Goal: Transaction & Acquisition: Purchase product/service

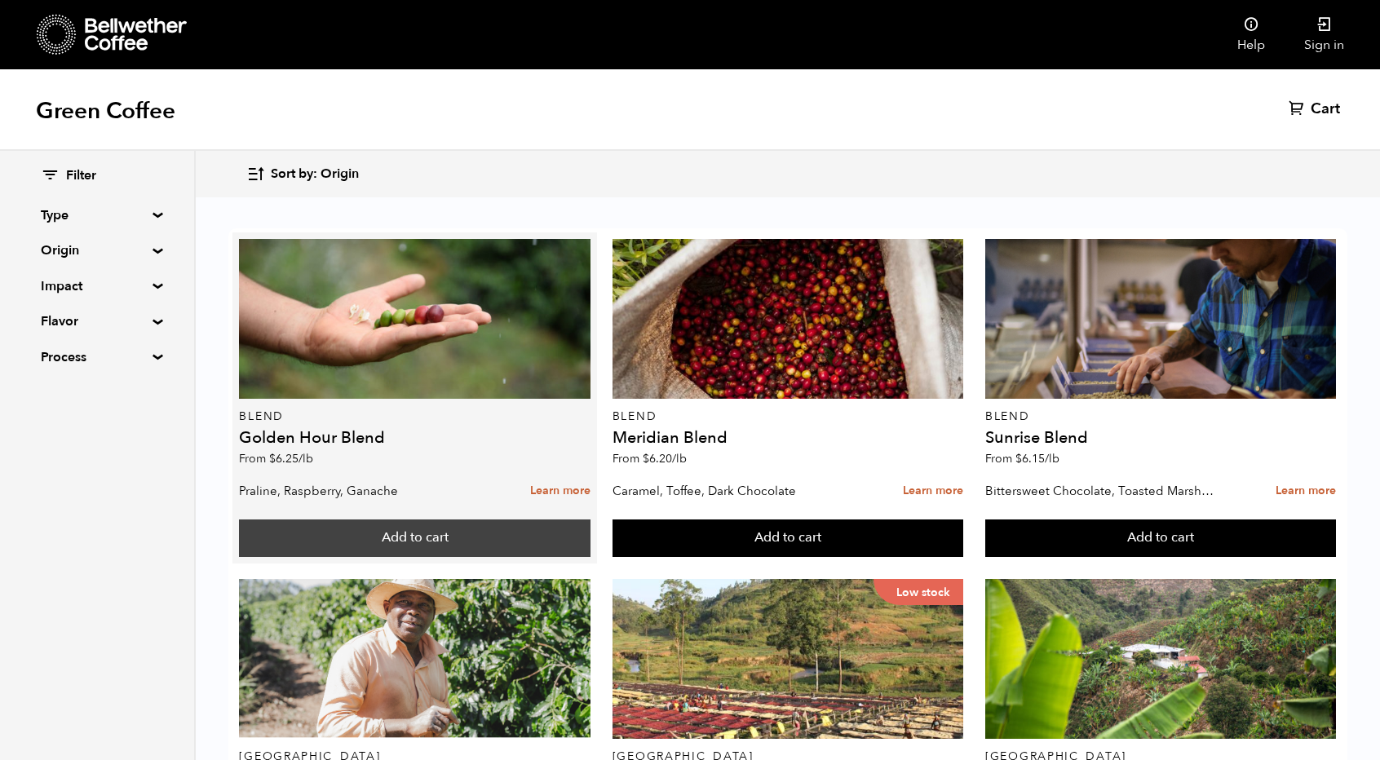
click at [323, 534] on button "Add to cart" at bounding box center [414, 539] width 351 height 38
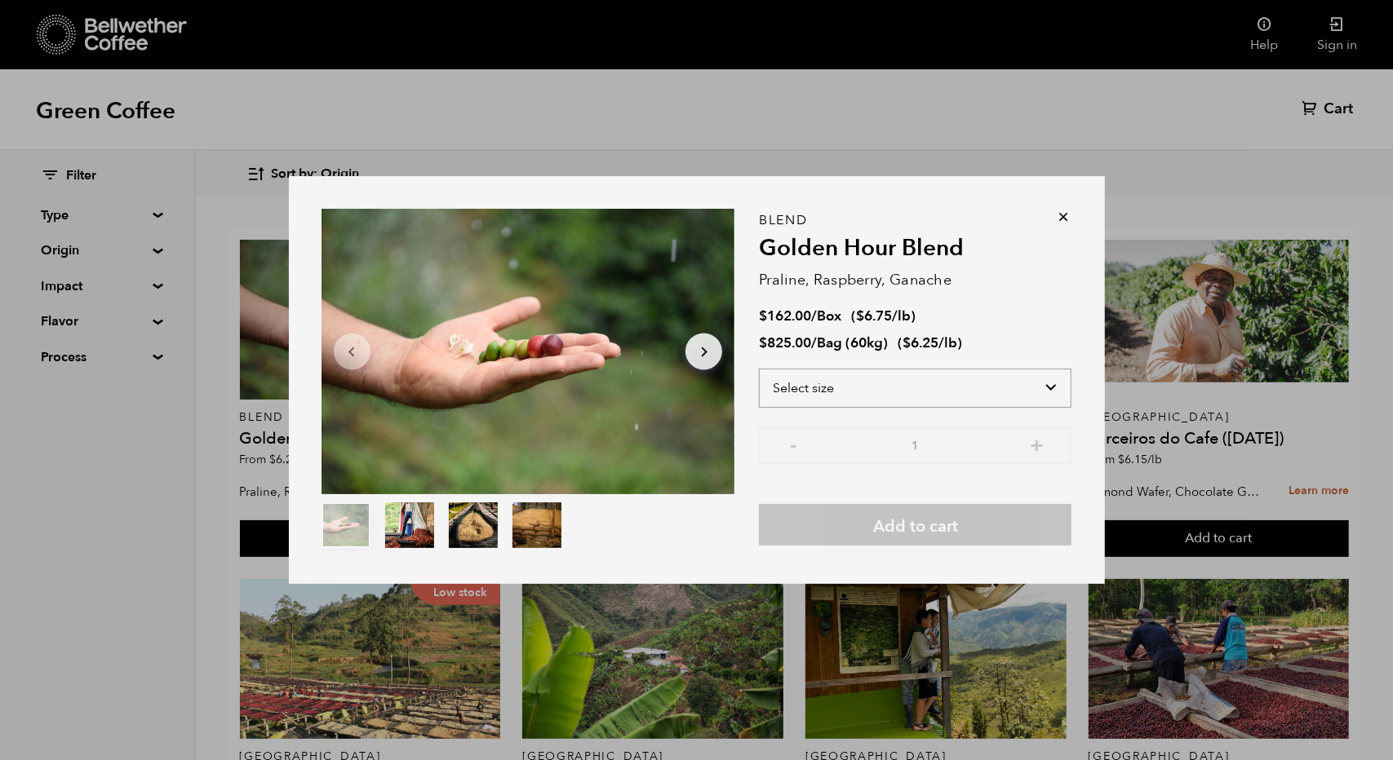
click at [932, 394] on select "Select size Bag (60kg) (132 lbs) Box (24 lbs)" at bounding box center [915, 388] width 312 height 39
select select "box"
click at [759, 369] on select "Select size Bag (60kg) (132 lbs) Box (24 lbs)" at bounding box center [915, 388] width 312 height 39
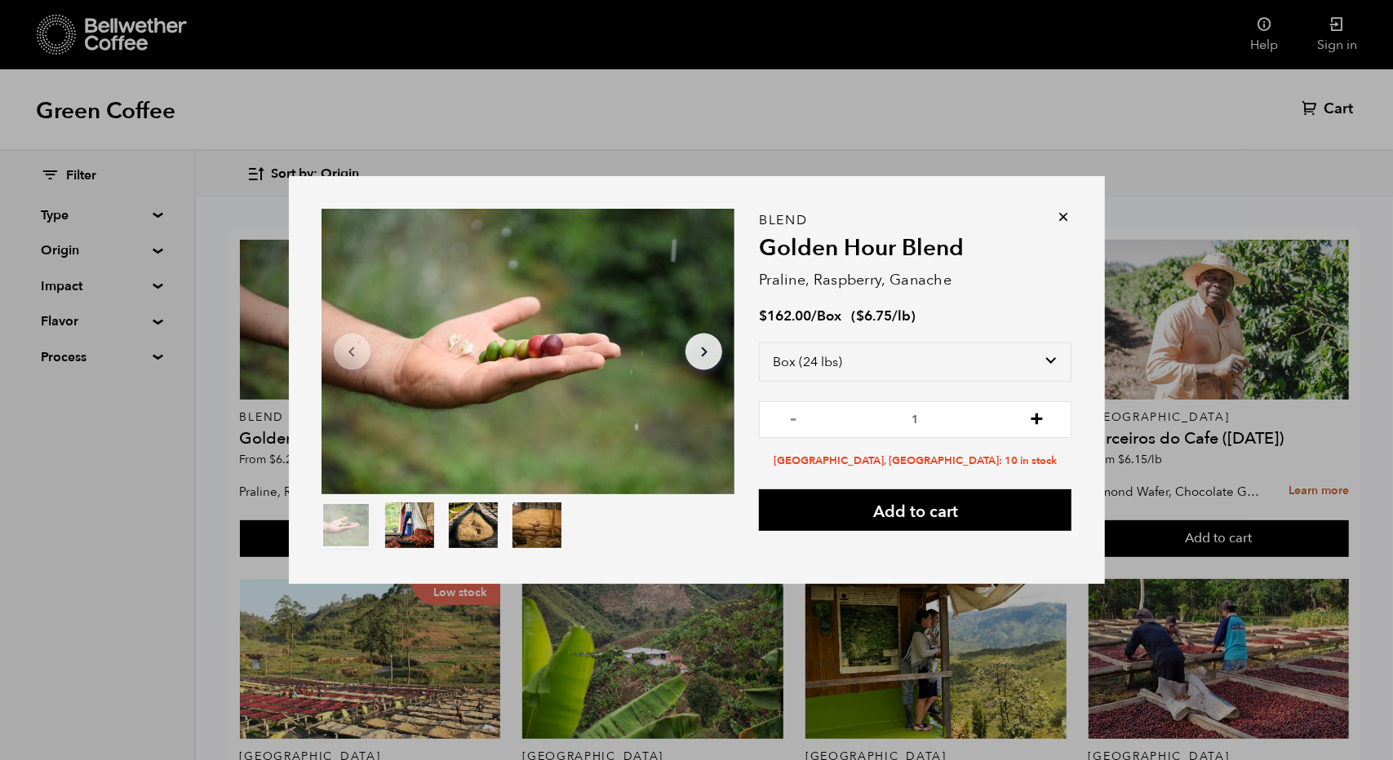
click at [1038, 419] on button "+" at bounding box center [1036, 418] width 20 height 16
type input "2"
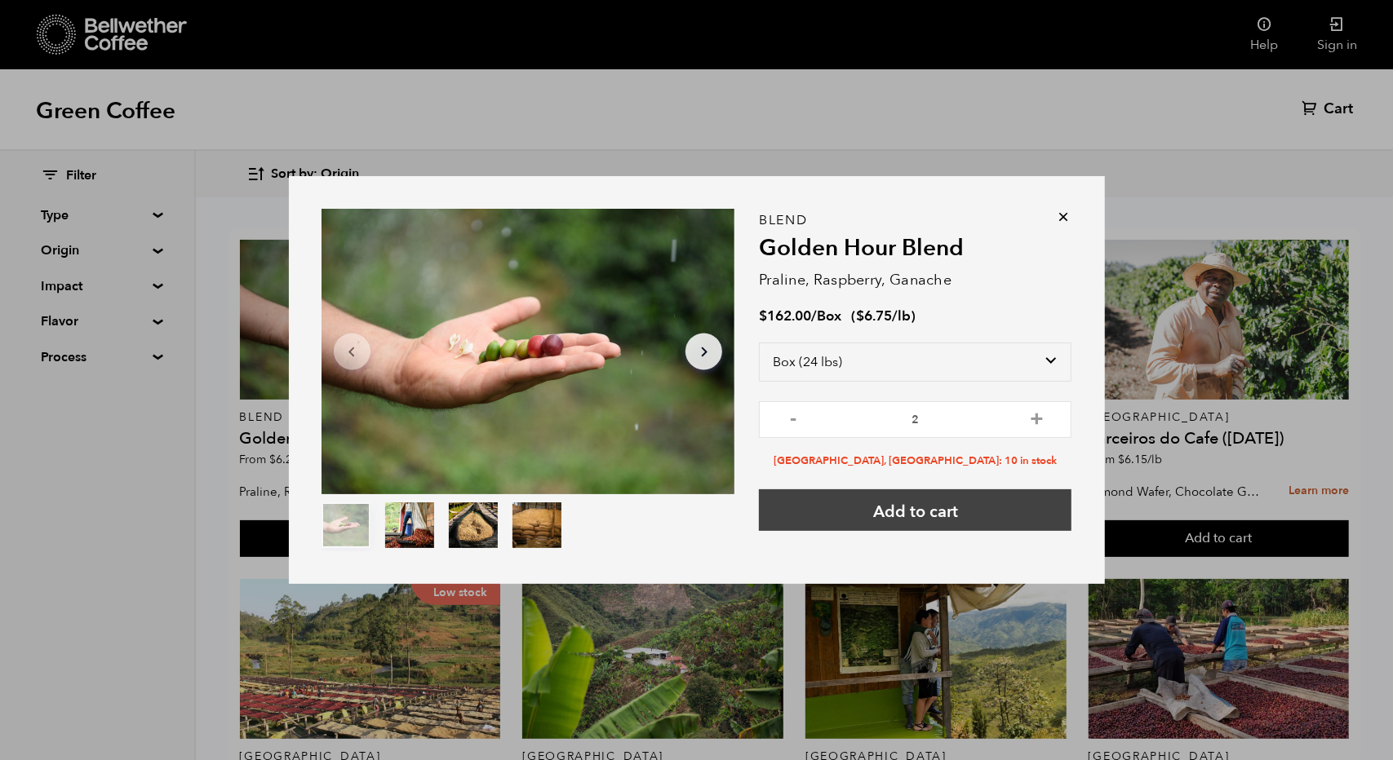
click at [920, 518] on button "Add to cart" at bounding box center [915, 511] width 312 height 42
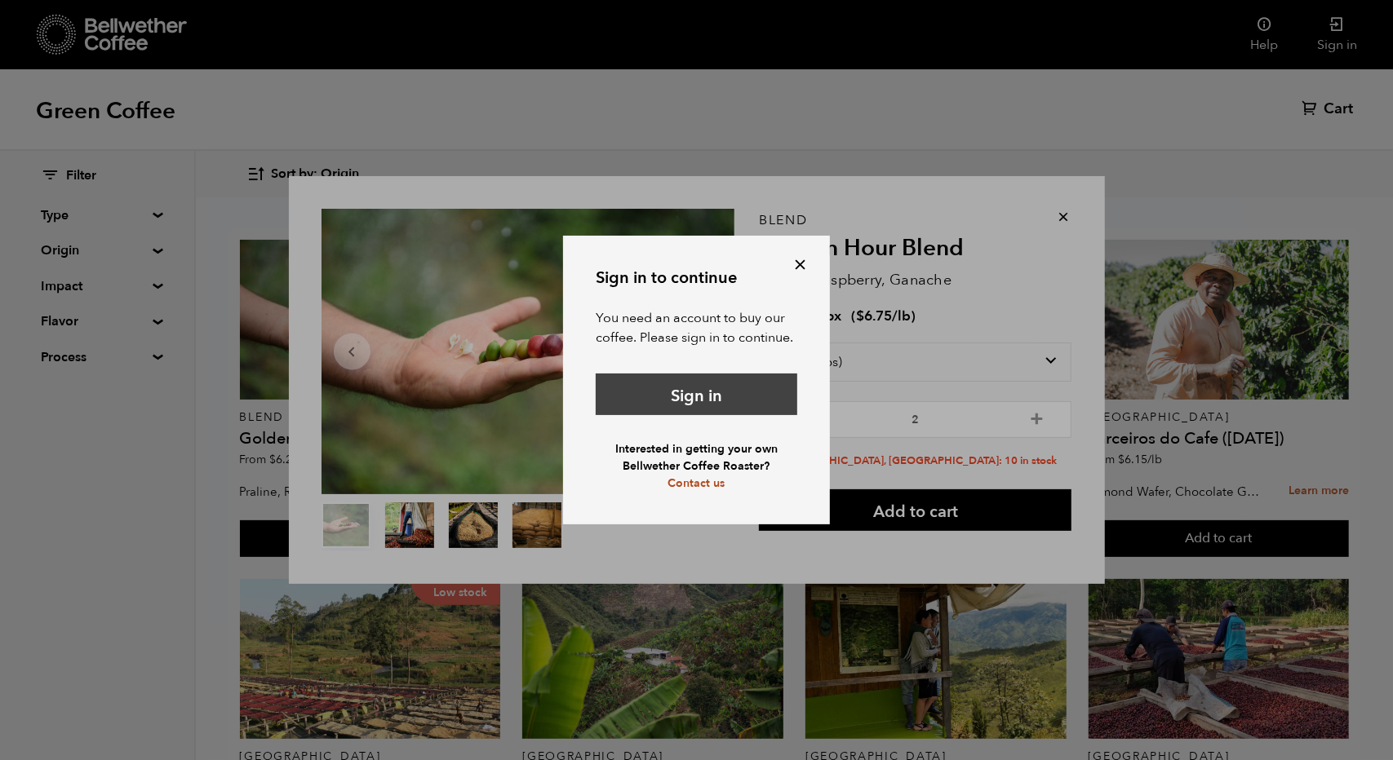
click at [708, 383] on link "Sign in" at bounding box center [697, 395] width 202 height 42
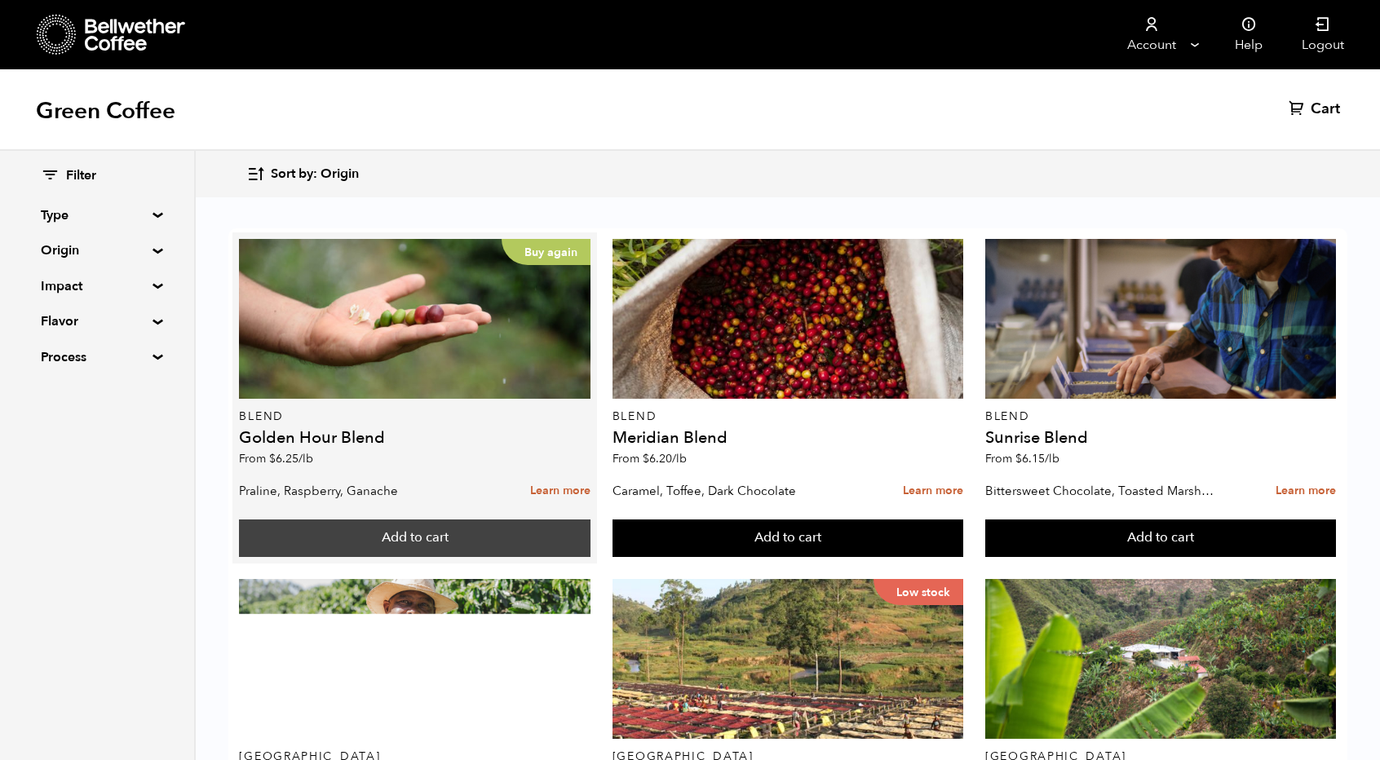
click at [356, 534] on button "Add to cart" at bounding box center [414, 539] width 351 height 38
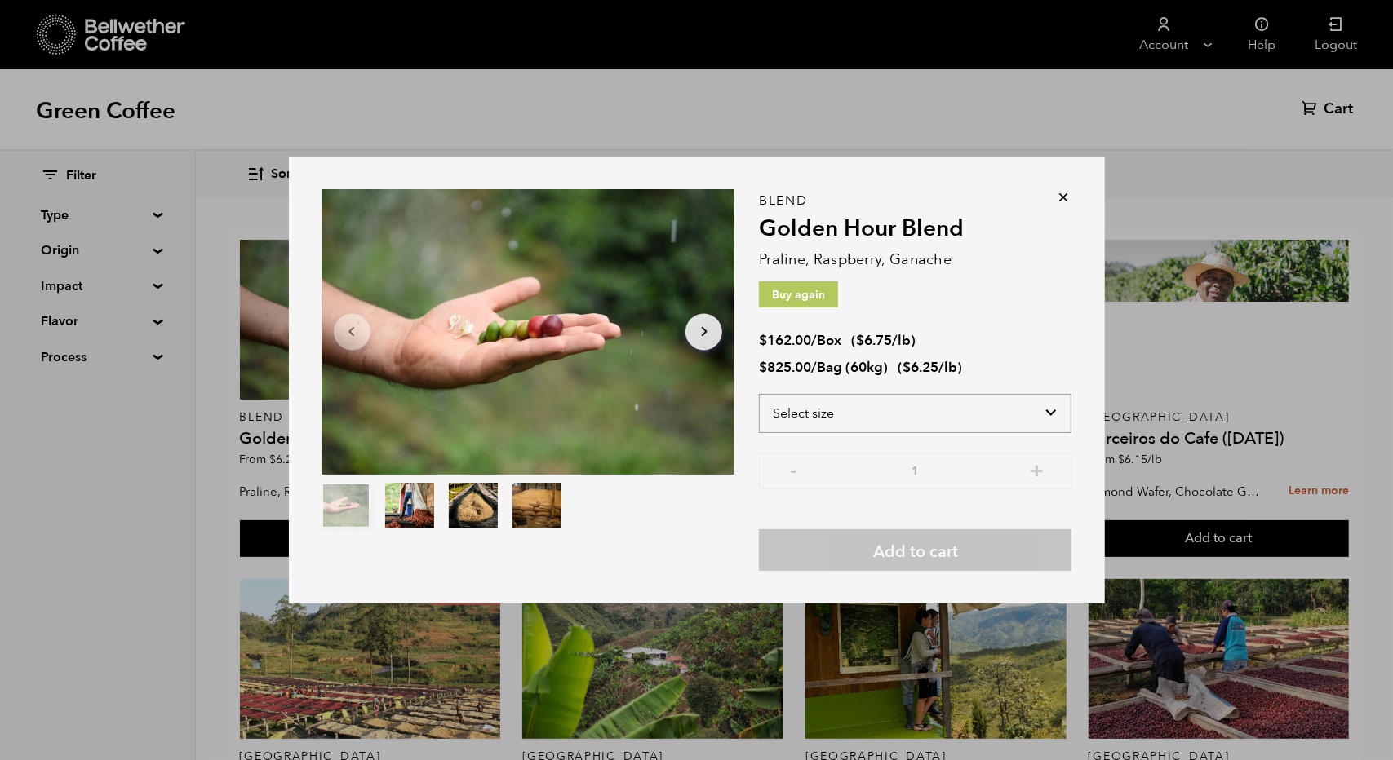
click at [915, 410] on select "Select size Bag (60kg) (132 lbs) Box (24 lbs)" at bounding box center [915, 413] width 312 height 39
select select "box"
click at [759, 394] on select "Select size Bag (60kg) (132 lbs) Box (24 lbs)" at bounding box center [915, 413] width 312 height 39
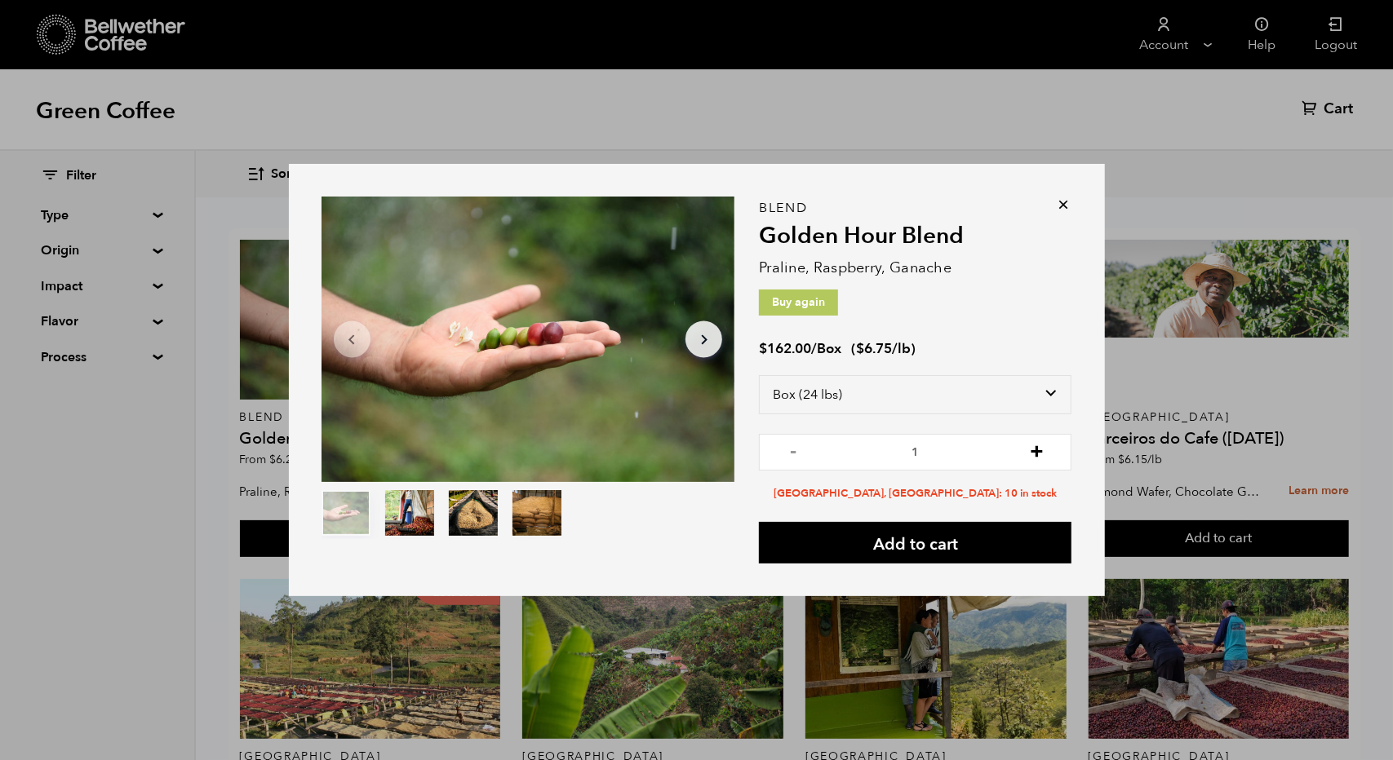
click at [1028, 457] on button "+" at bounding box center [1036, 450] width 20 height 16
type input "2"
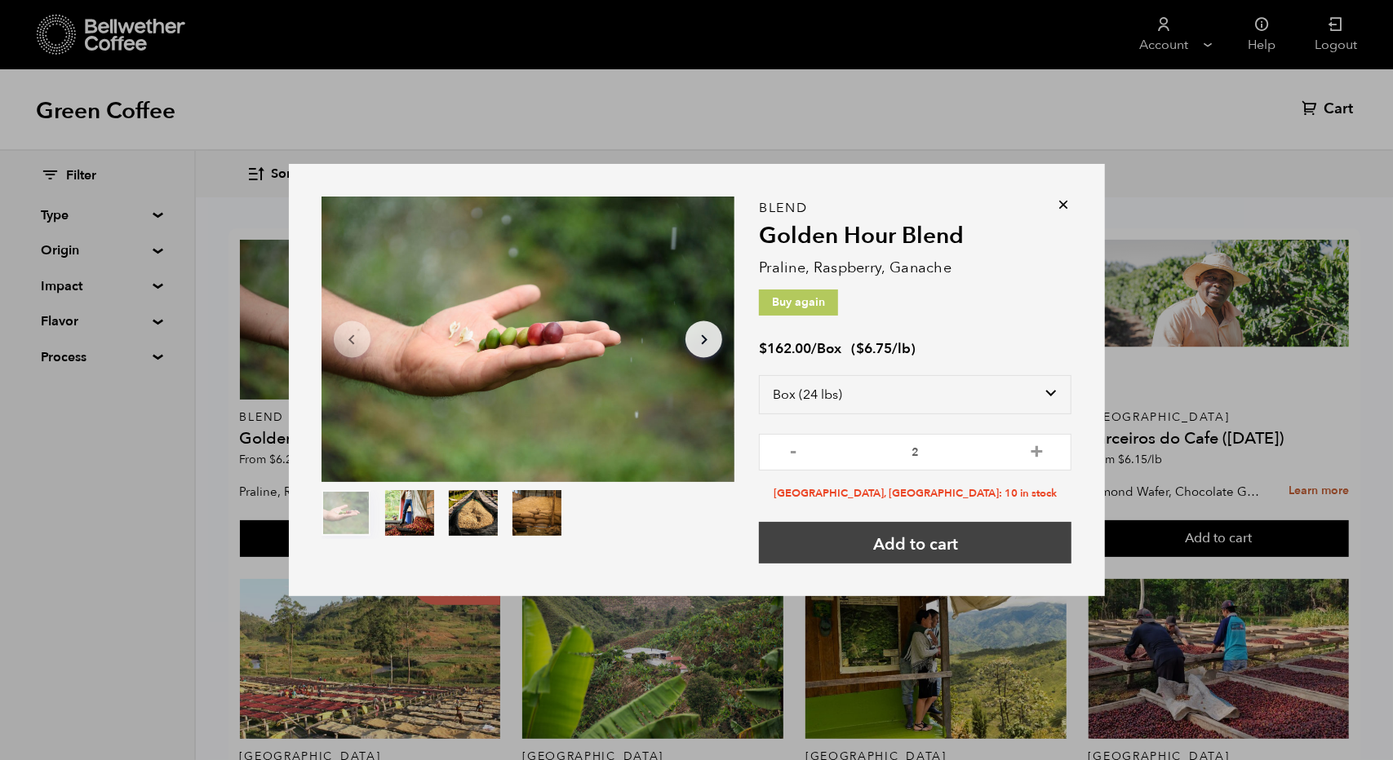
click at [912, 549] on button "Add to cart" at bounding box center [915, 543] width 312 height 42
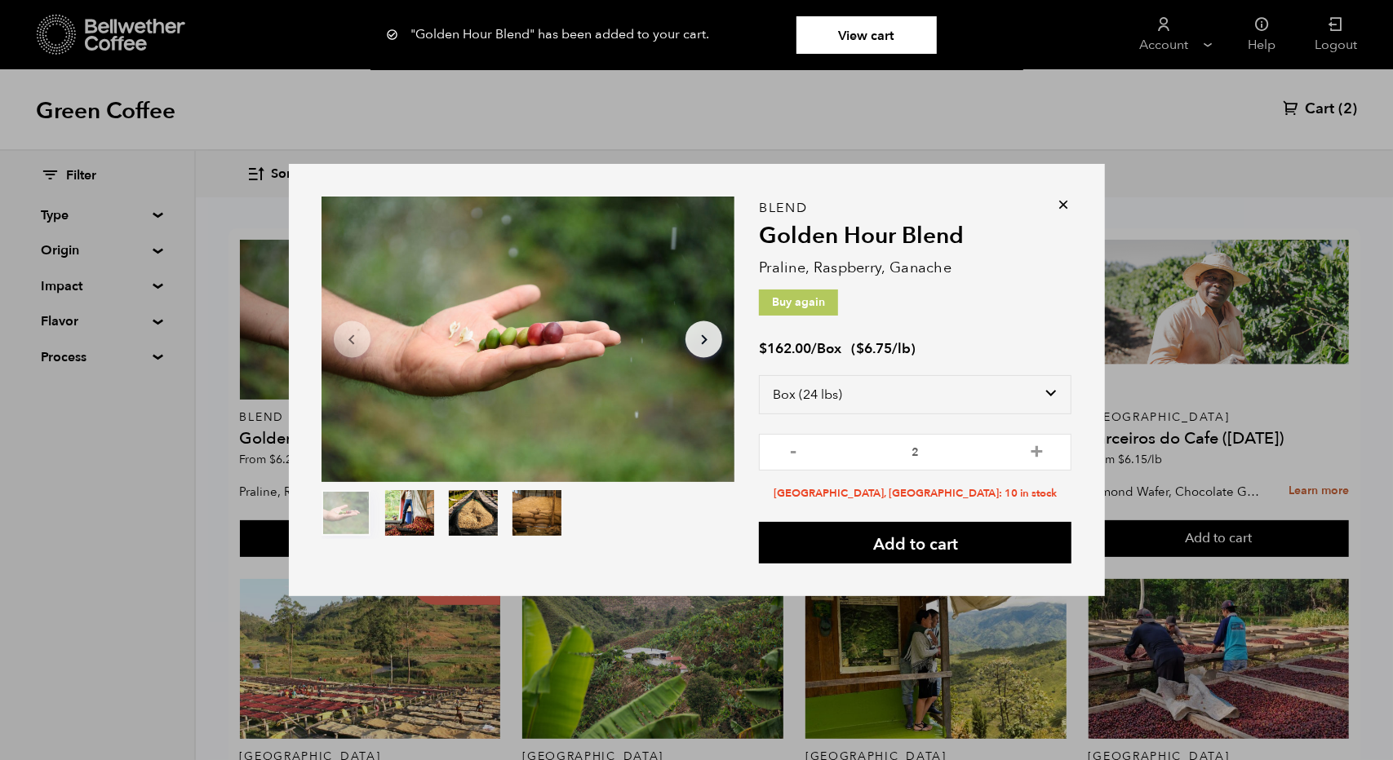
click at [1066, 210] on icon at bounding box center [1064, 205] width 16 height 16
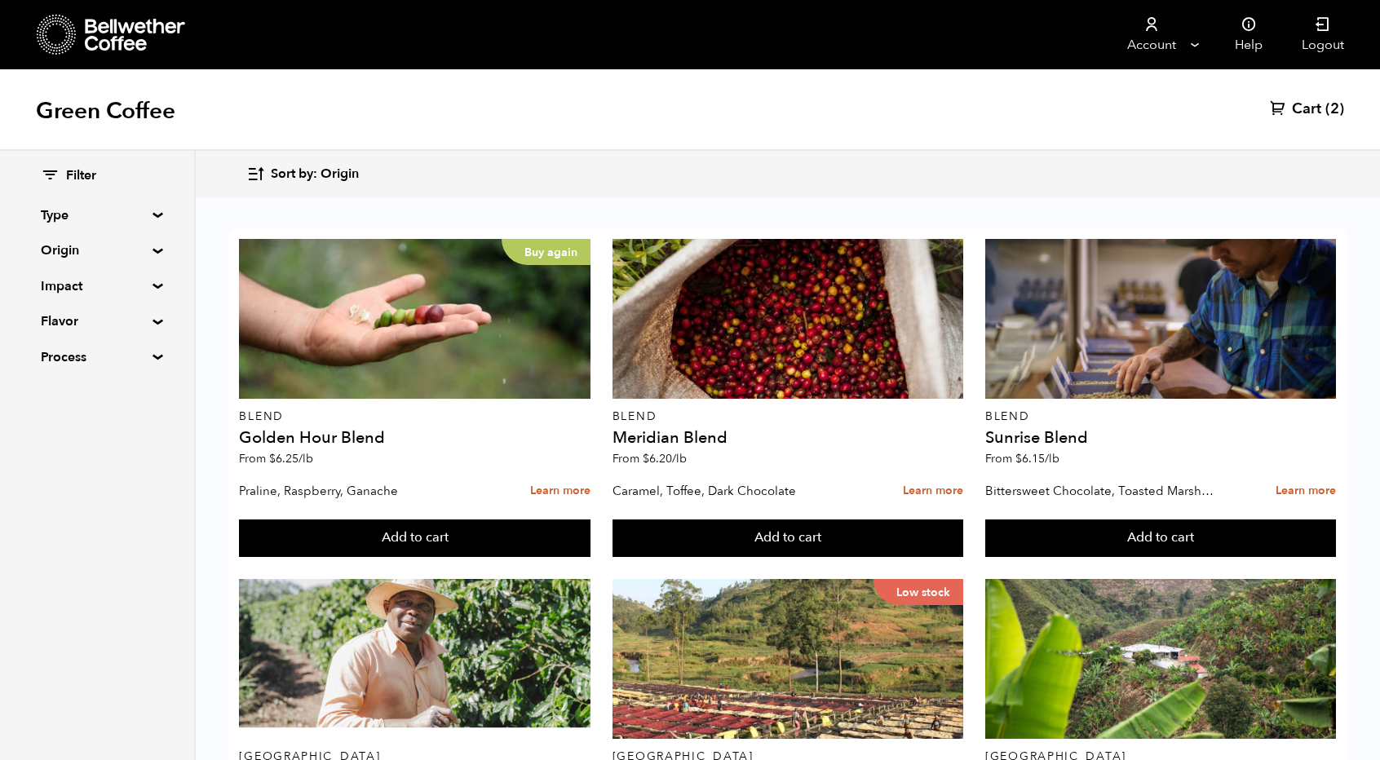
scroll to position [800, 0]
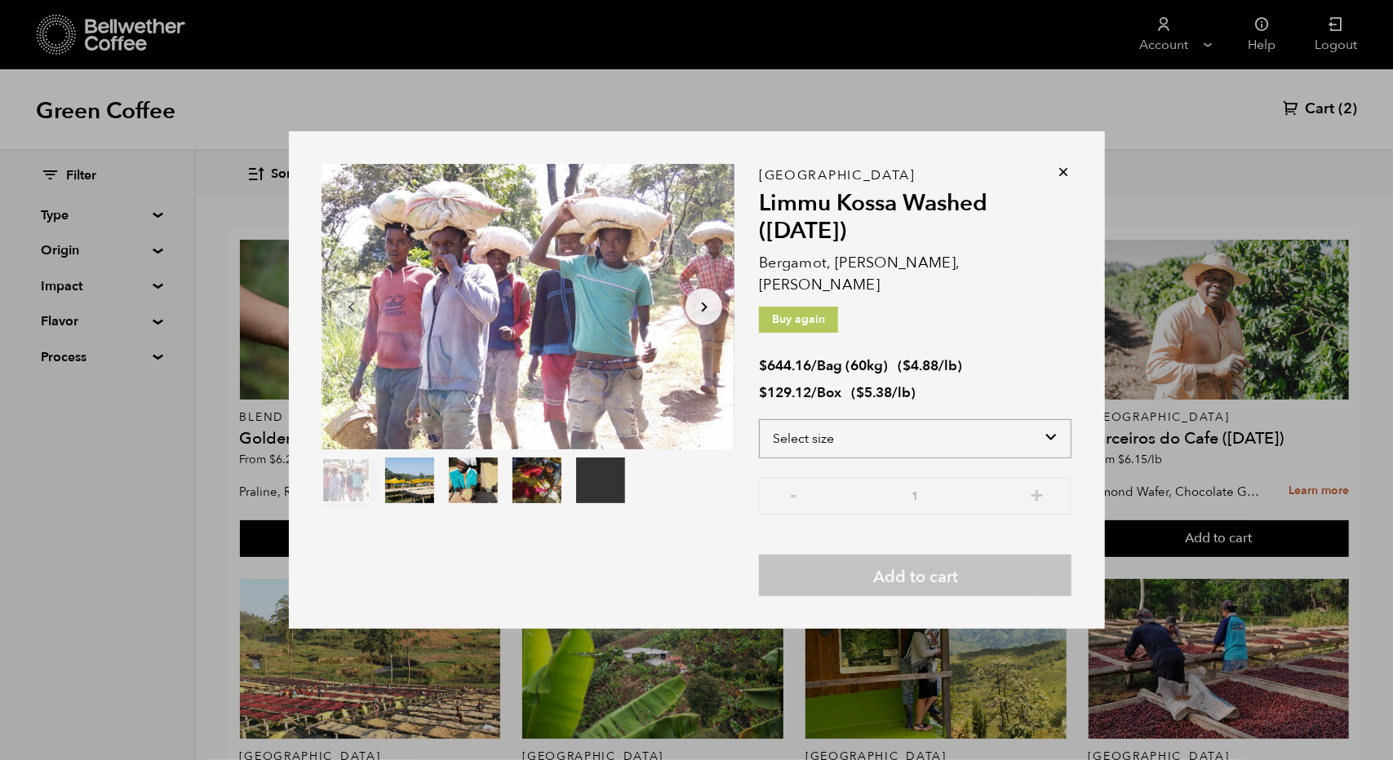
click at [858, 434] on select "Select size Bag (60kg) (132 lbs) Box (24 lbs)" at bounding box center [915, 438] width 312 height 39
select select "box"
click at [759, 419] on select "Select size Bag (60kg) (132 lbs) Box (24 lbs)" at bounding box center [915, 438] width 312 height 39
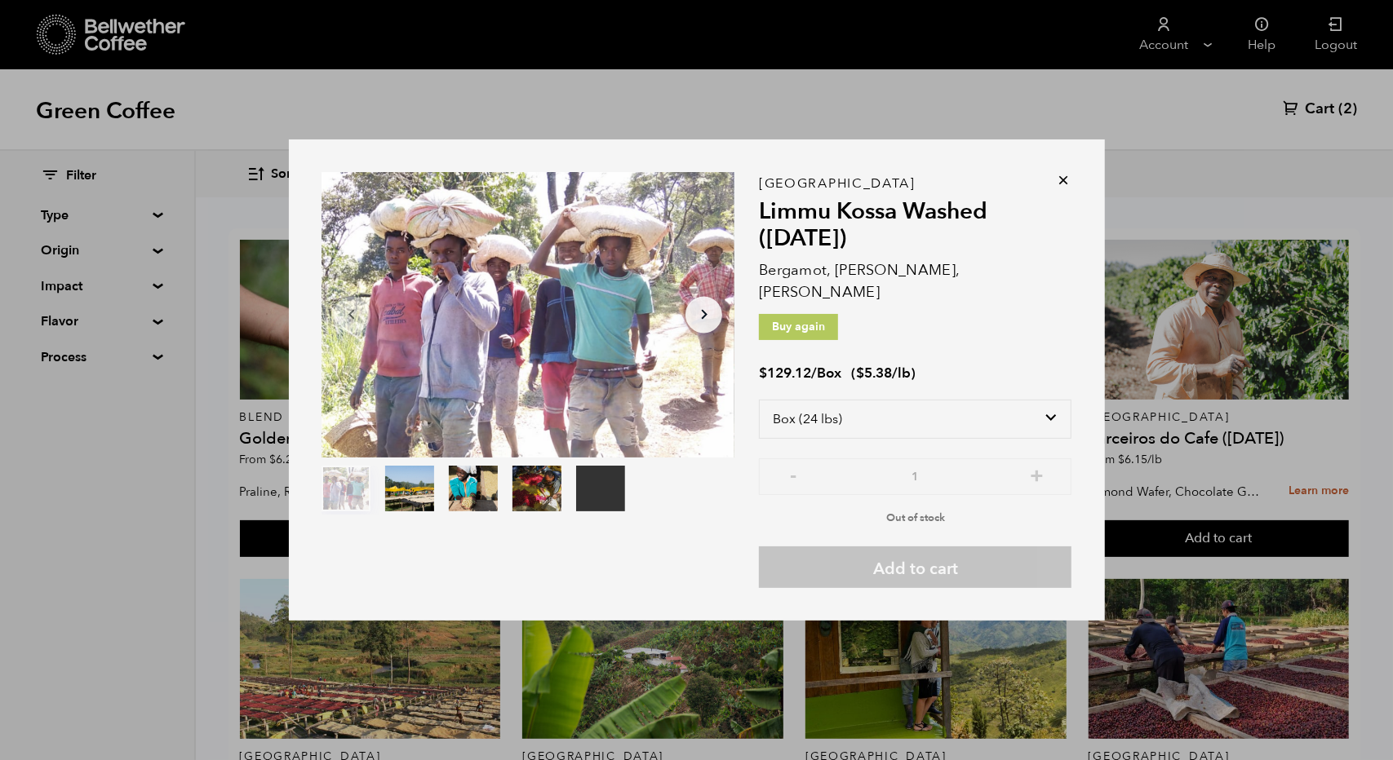
click at [1067, 188] on icon at bounding box center [1064, 180] width 16 height 16
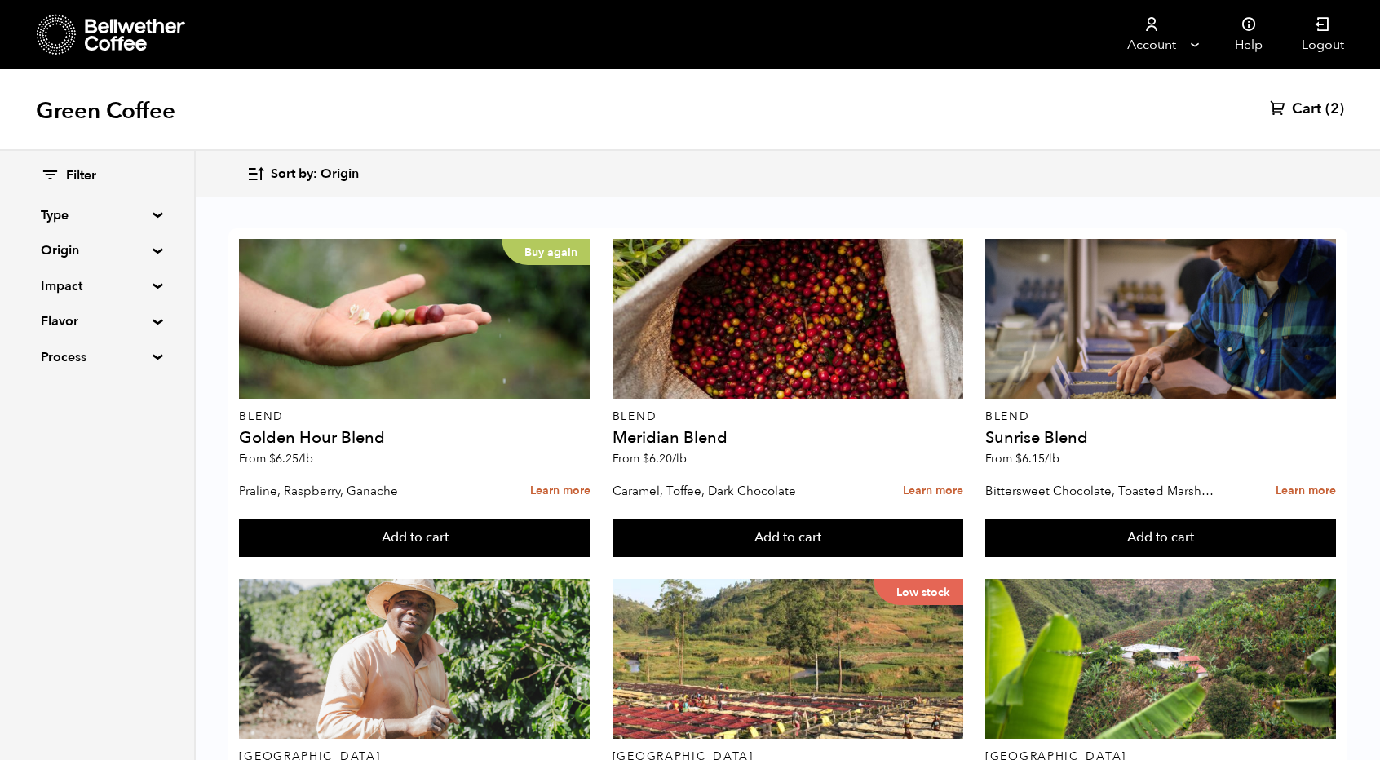
scroll to position [659, 0]
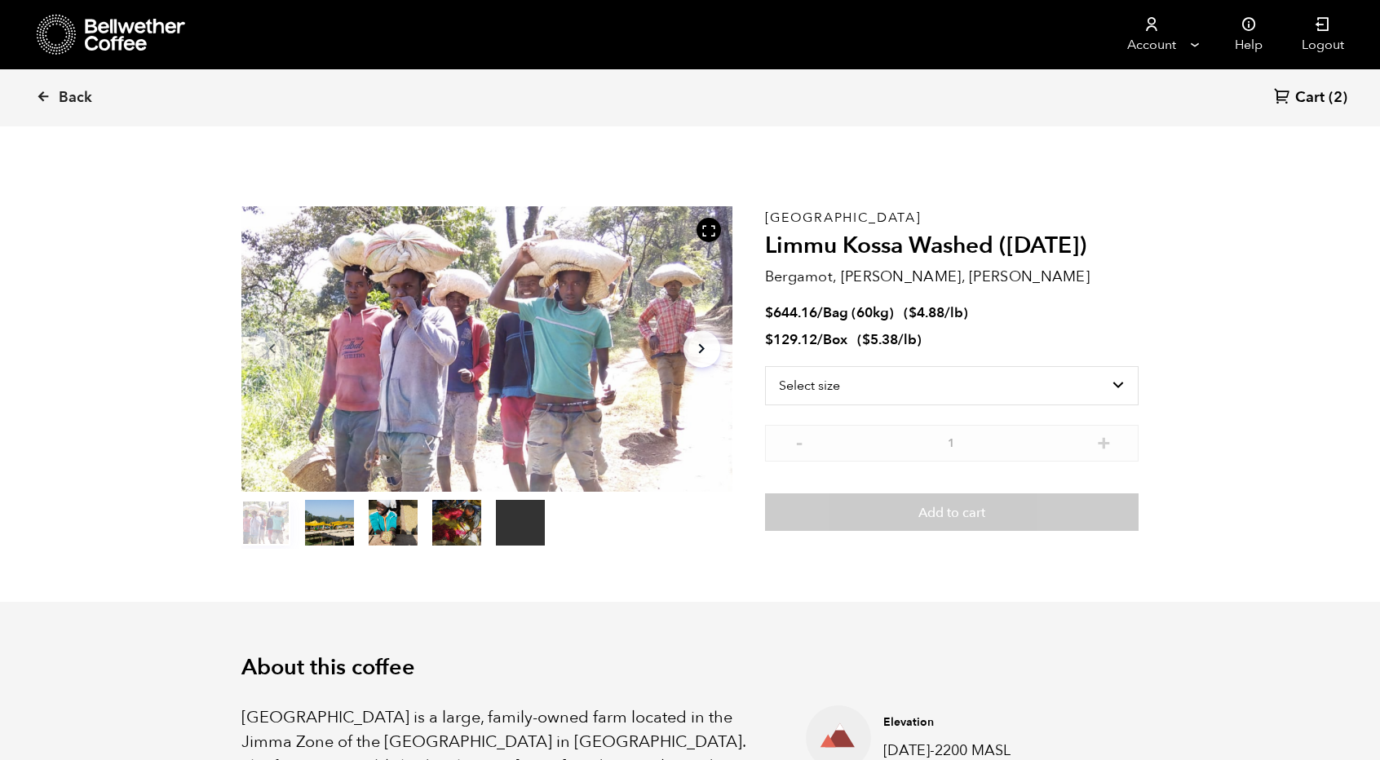
scroll to position [710, 868]
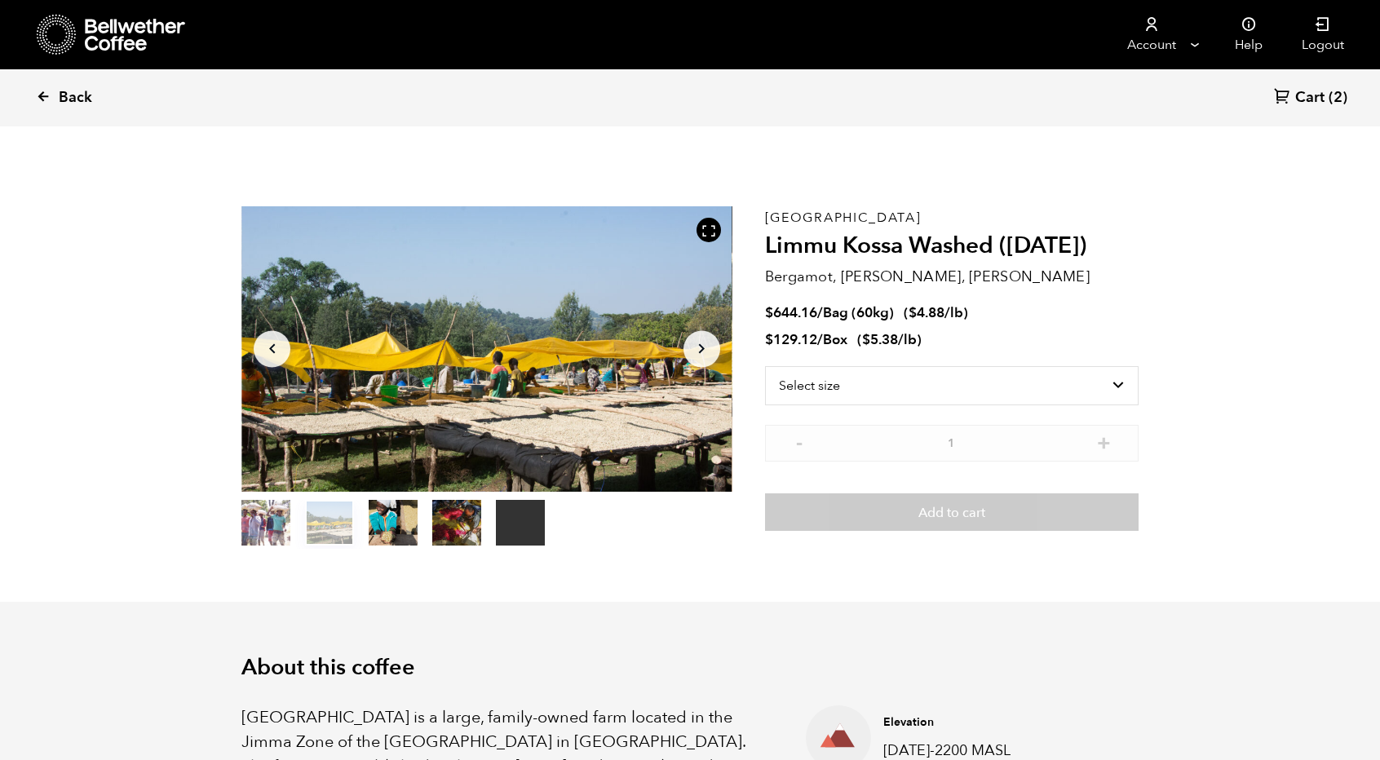
click at [47, 84] on link "Back" at bounding box center [86, 97] width 101 height 55
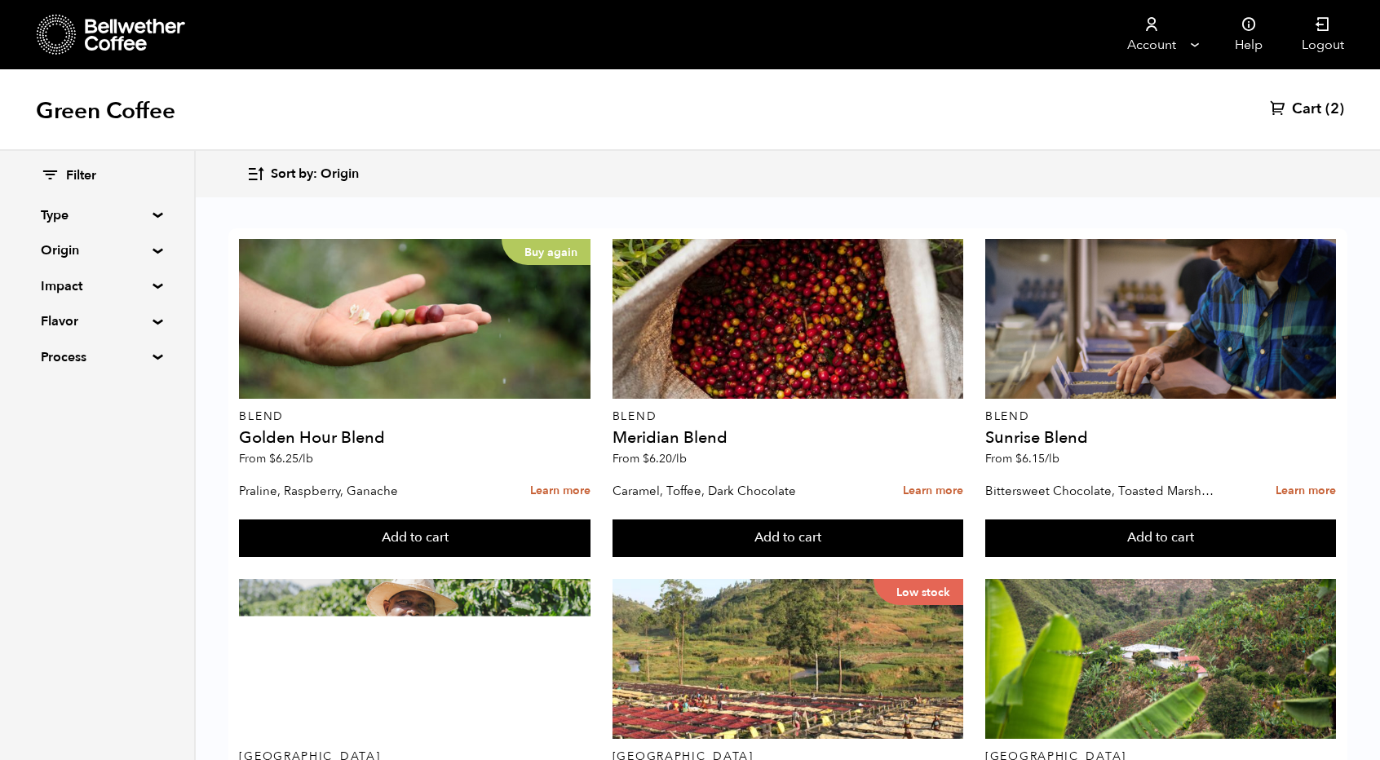
click at [1307, 113] on span "Cart" at bounding box center [1306, 110] width 29 height 20
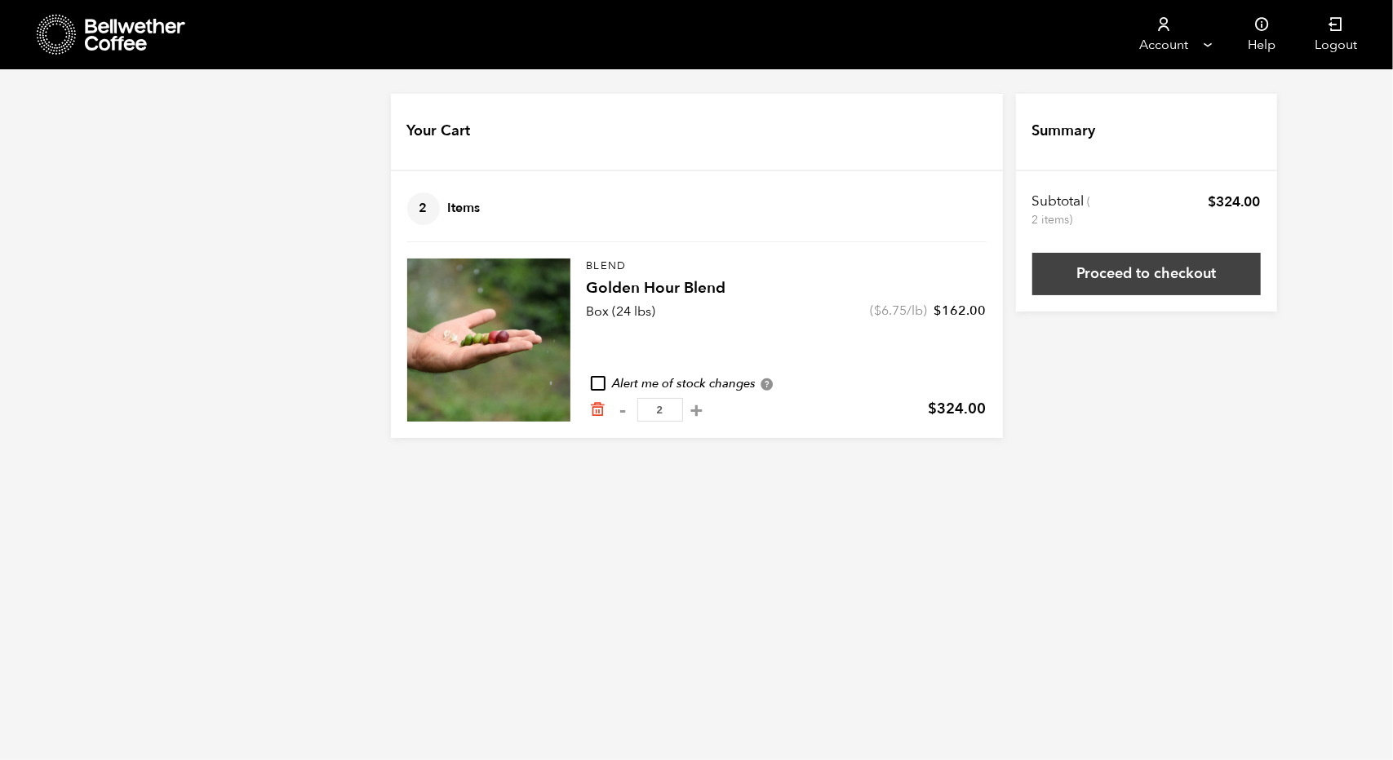
click at [1108, 286] on link "Proceed to checkout" at bounding box center [1146, 274] width 228 height 42
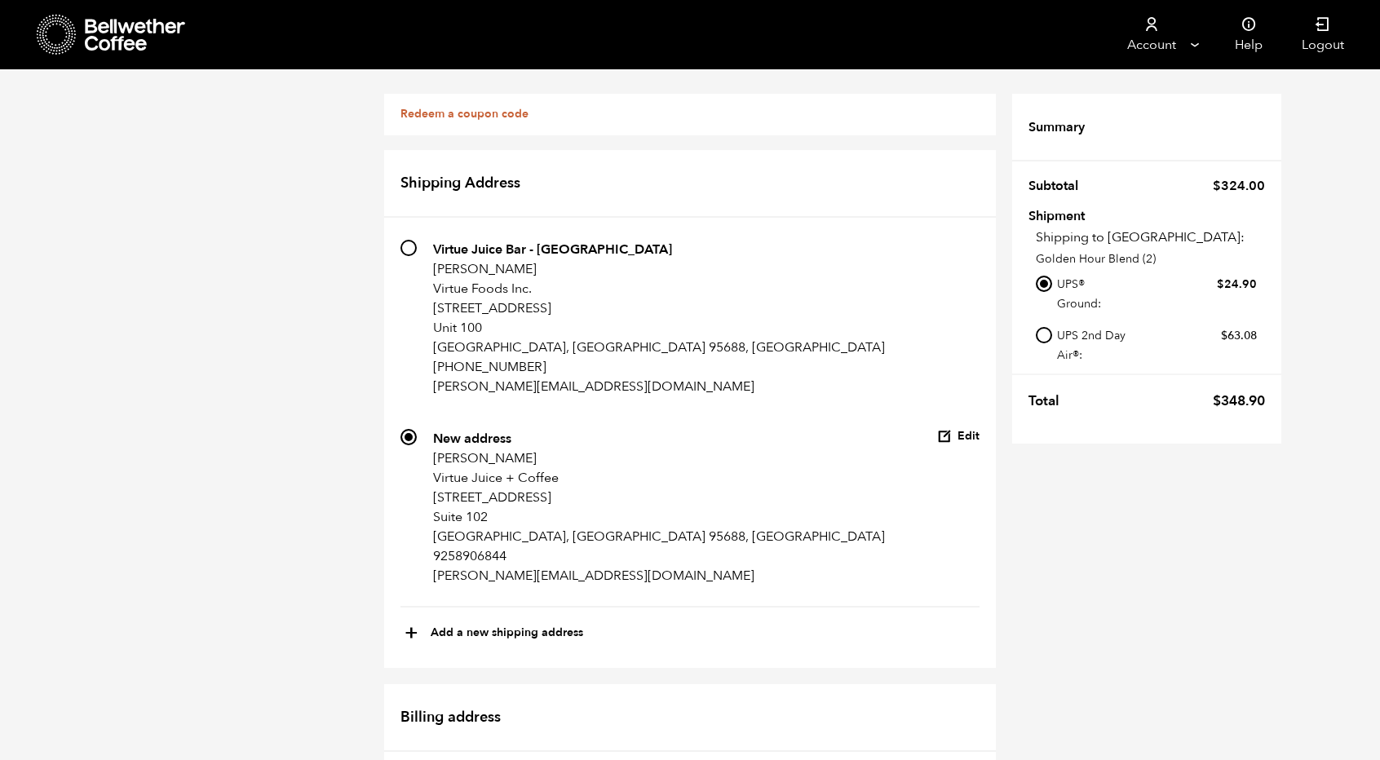
scroll to position [816, 0]
radio input "true"
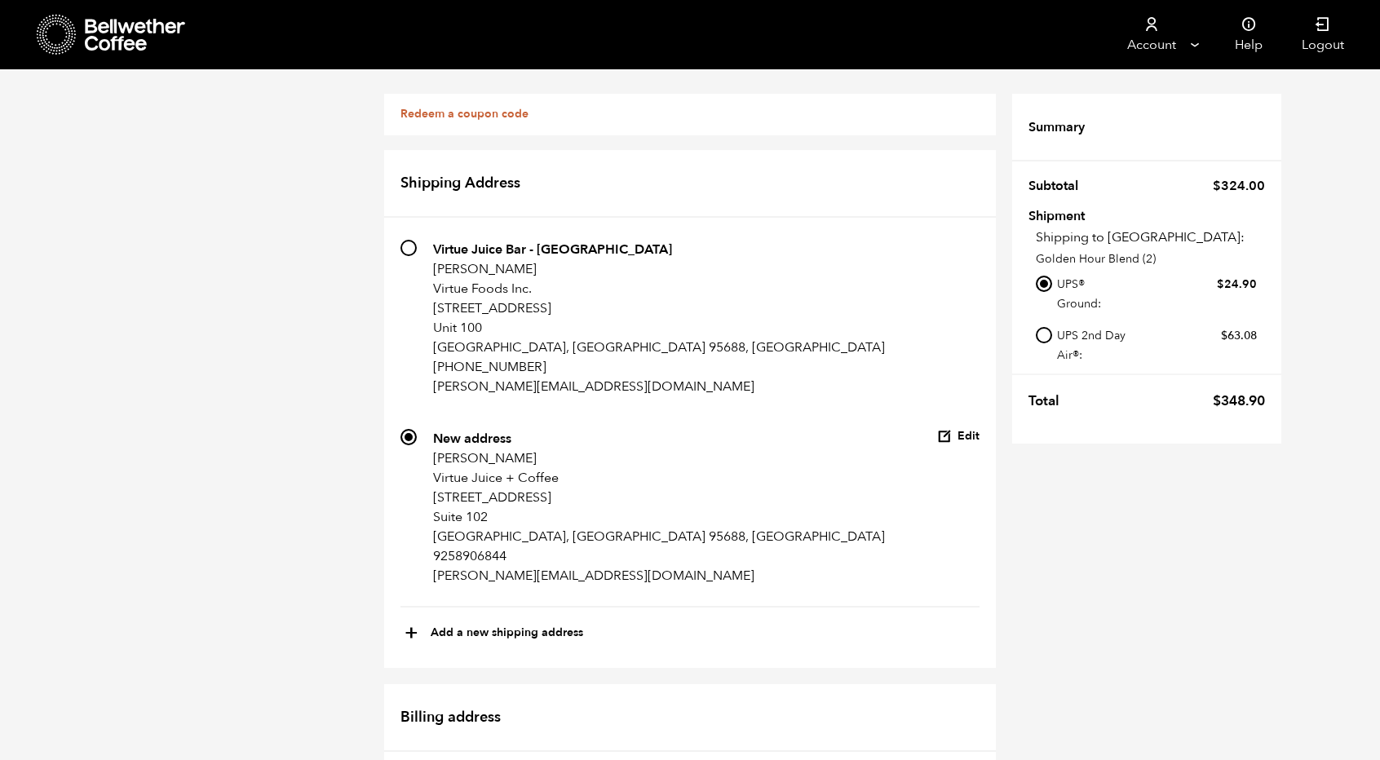
radio input "true"
checkbox input "true"
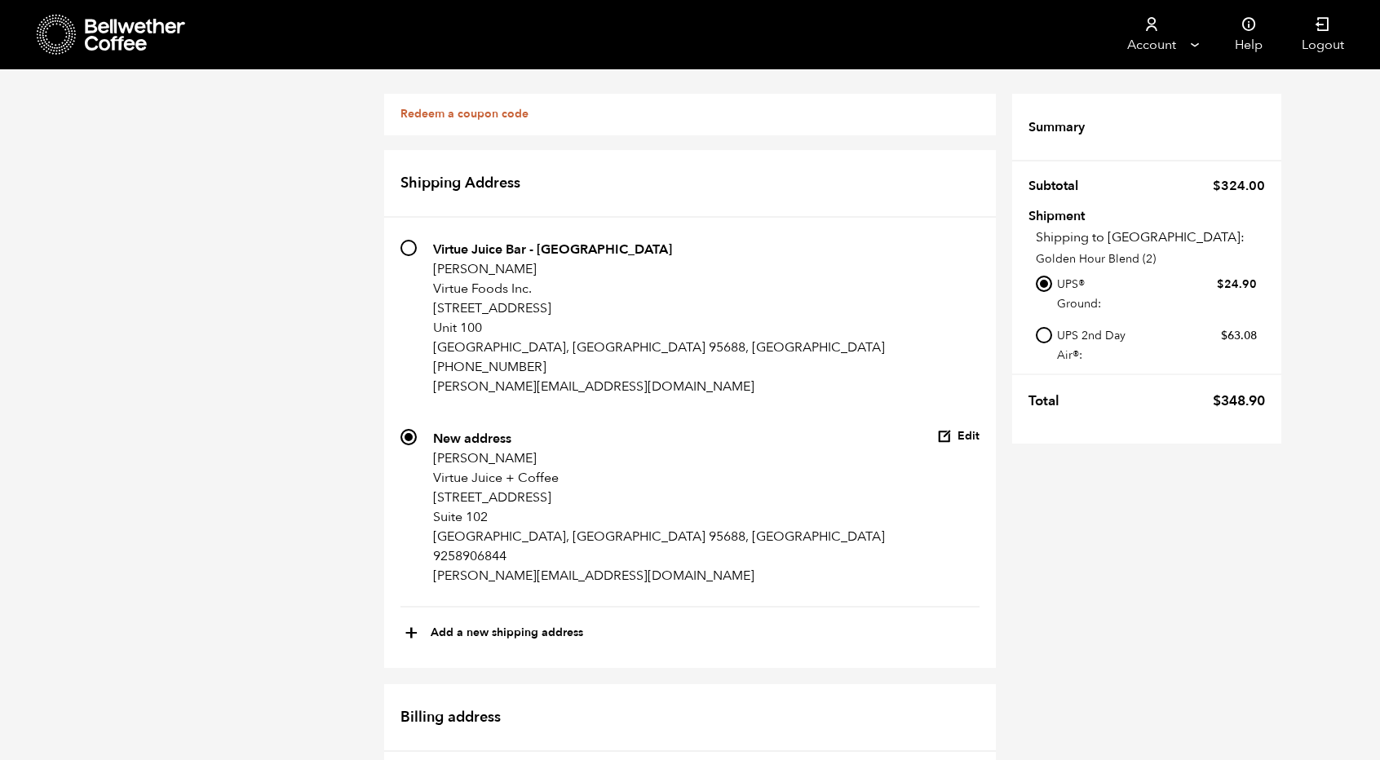
scroll to position [1059, 0]
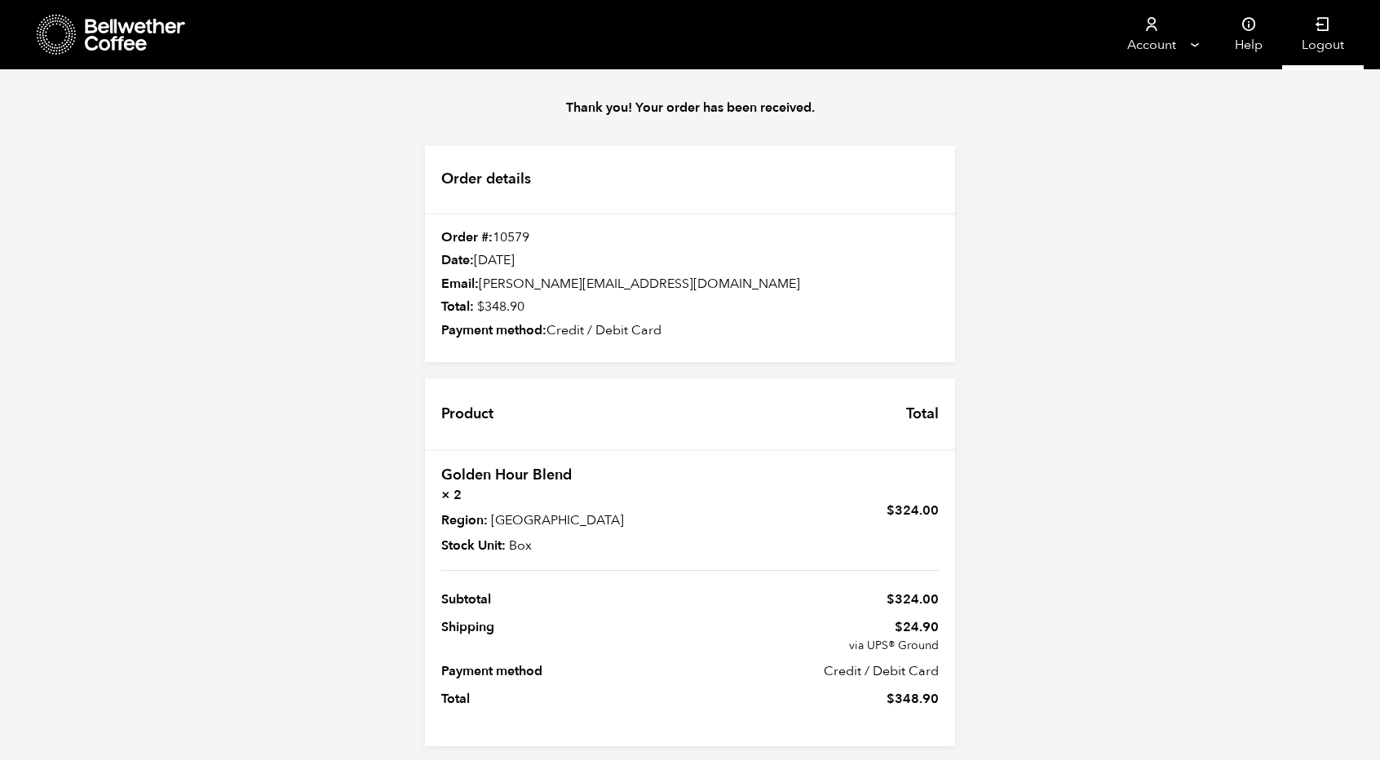
click at [1306, 43] on link "Logout" at bounding box center [1324, 34] width 82 height 69
